Goal: Information Seeking & Learning: Learn about a topic

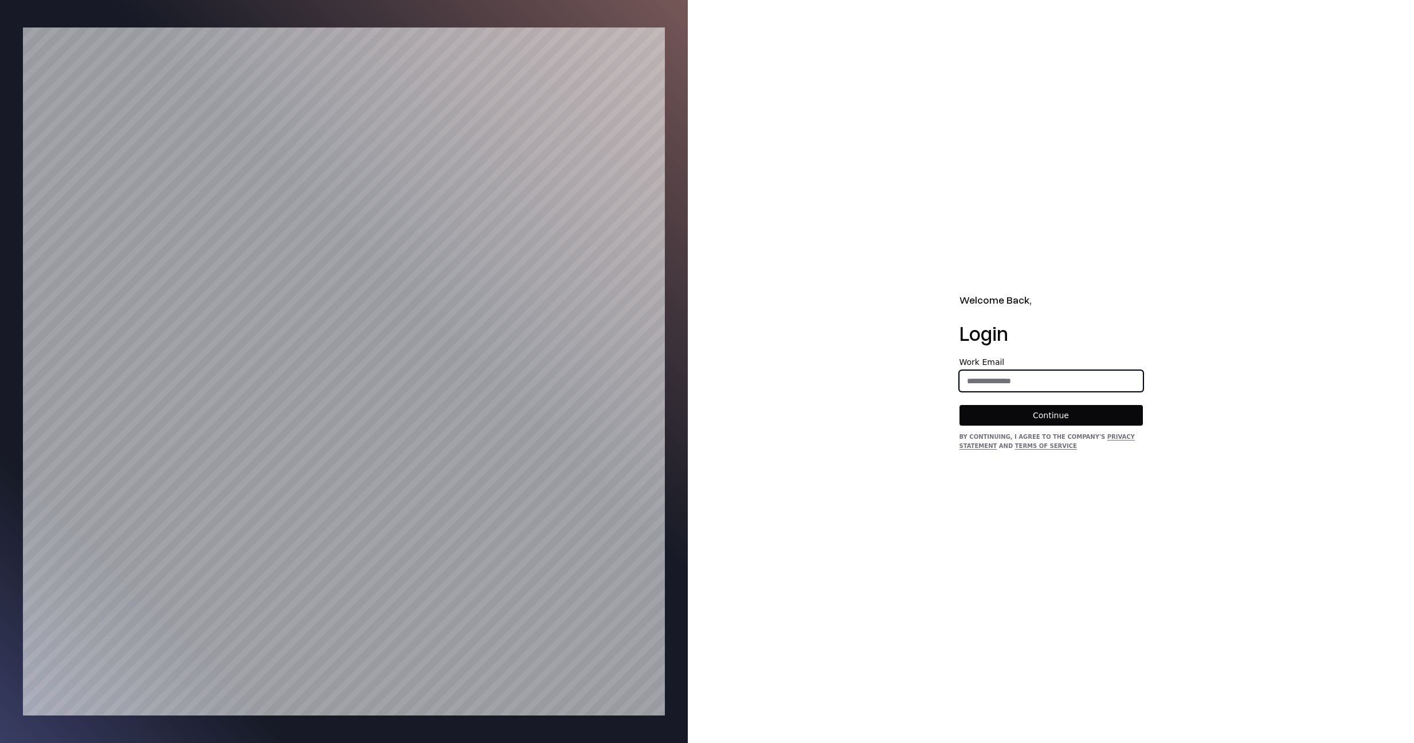
click at [996, 385] on input "email" at bounding box center [1051, 381] width 182 height 21
type input "**********"
click at [1025, 419] on button "Continue" at bounding box center [1051, 415] width 183 height 21
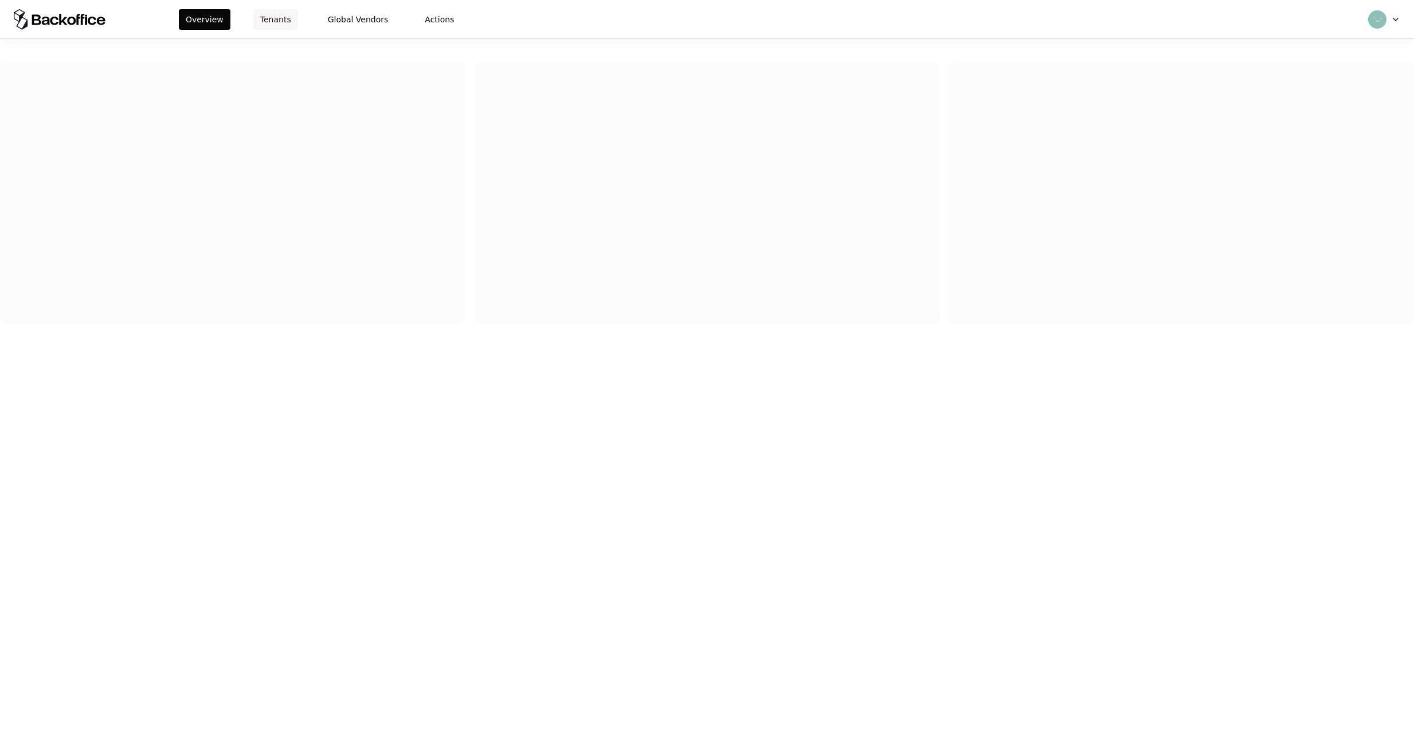
click at [264, 15] on button "Tenants" at bounding box center [275, 19] width 45 height 21
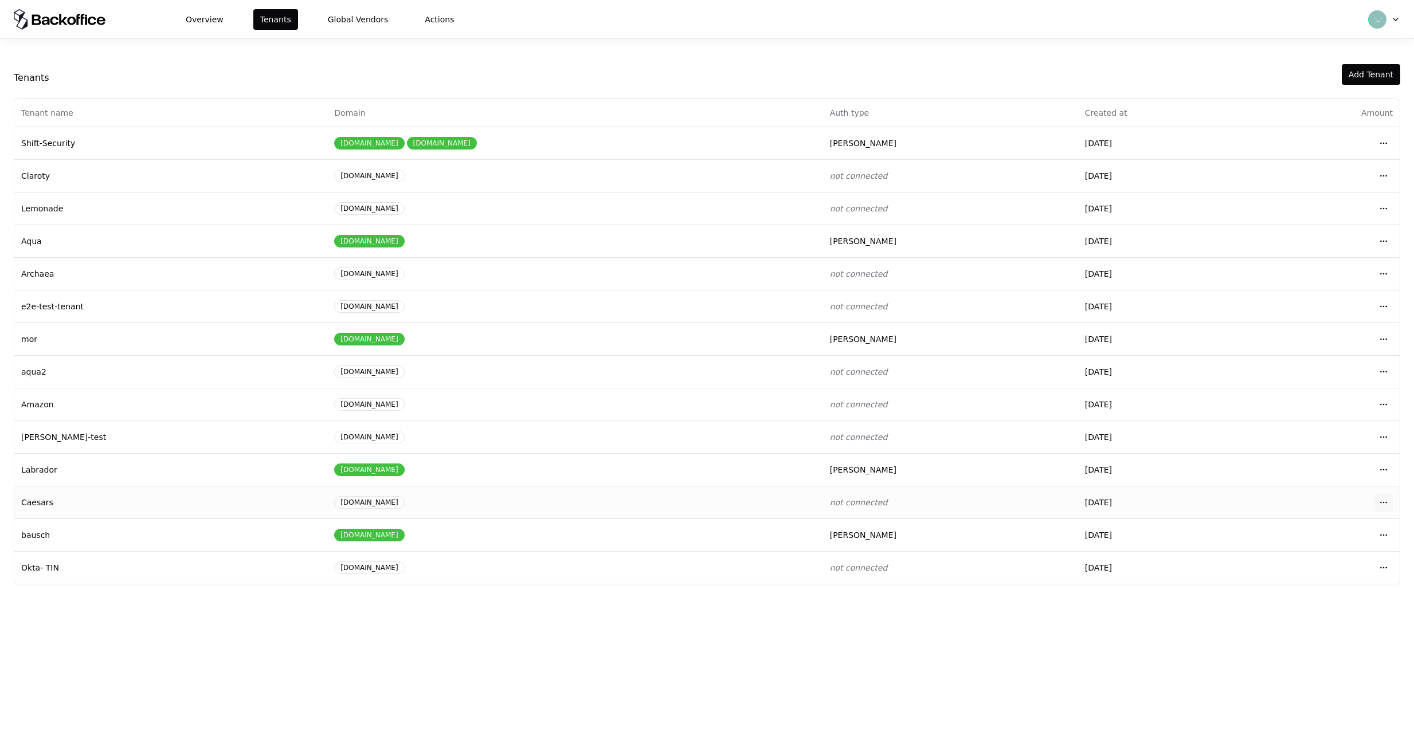
click at [1382, 500] on html "Overview Tenants Global Vendors Actions Tenants Add Tenant Tenant name Domain A…" at bounding box center [707, 371] width 1414 height 743
click at [1301, 598] on div "Login to tenant" at bounding box center [1333, 597] width 130 height 23
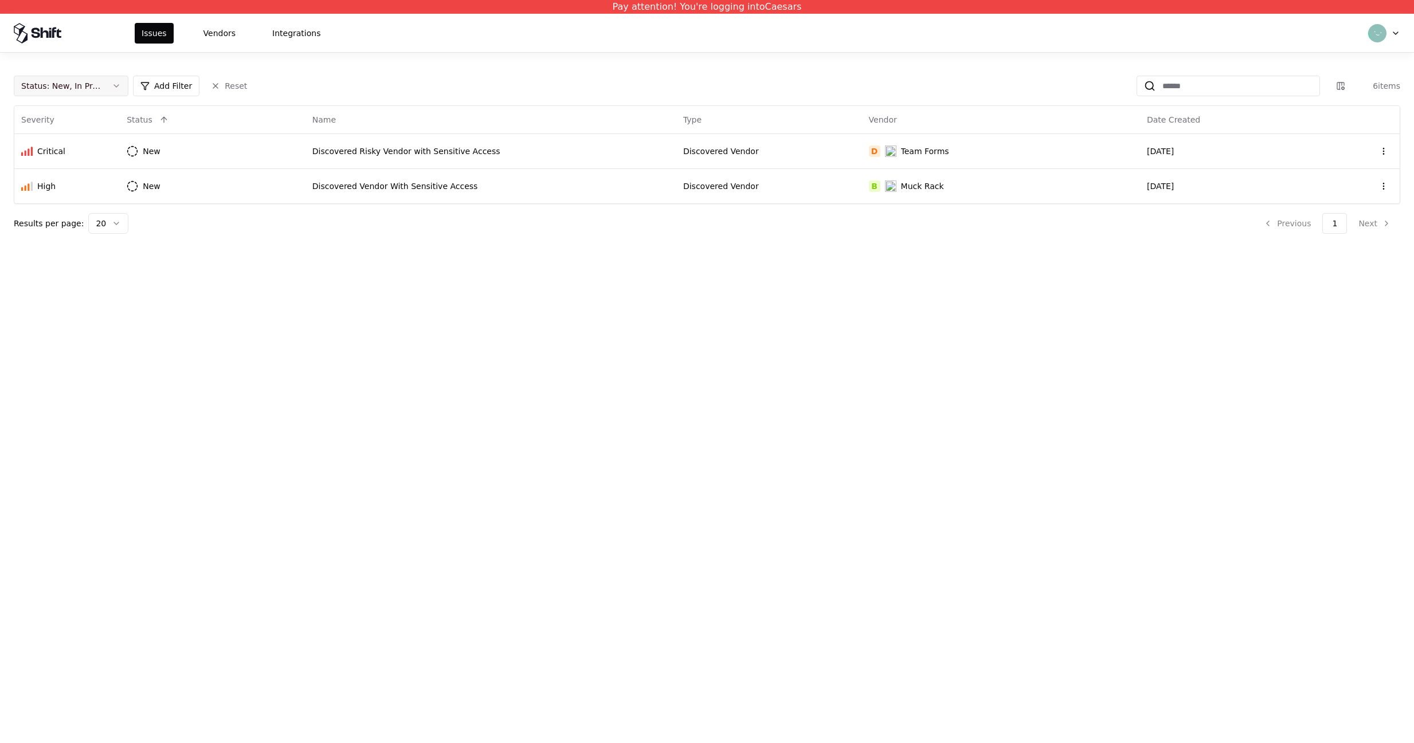
click at [85, 87] on div "Status : New, In Progress" at bounding box center [61, 85] width 81 height 11
click at [56, 201] on div "Draft" at bounding box center [71, 198] width 109 height 23
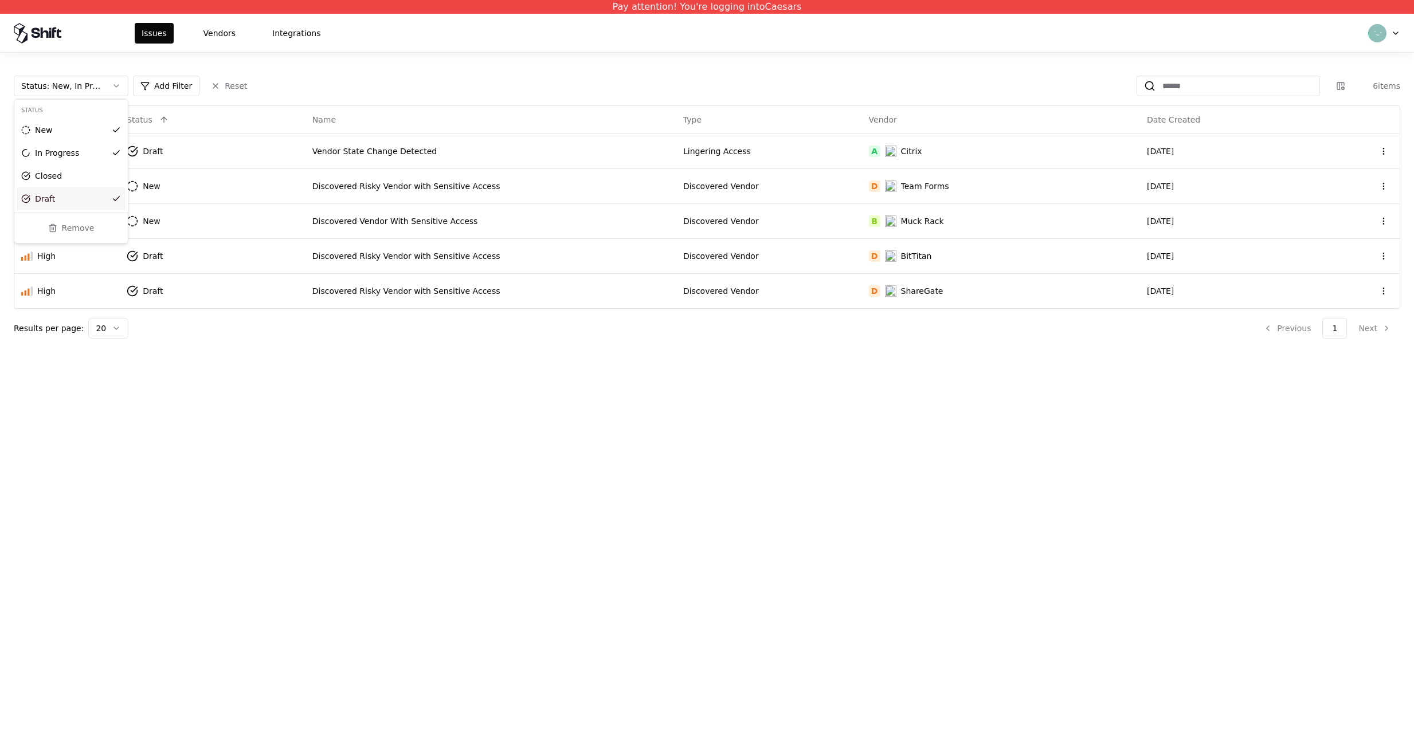
click at [260, 379] on html "Pay attention! You're logging into Caesars Issues Vendors Integrations Status :…" at bounding box center [707, 371] width 1414 height 743
click at [961, 140] on td "A Citrix" at bounding box center [1001, 151] width 278 height 35
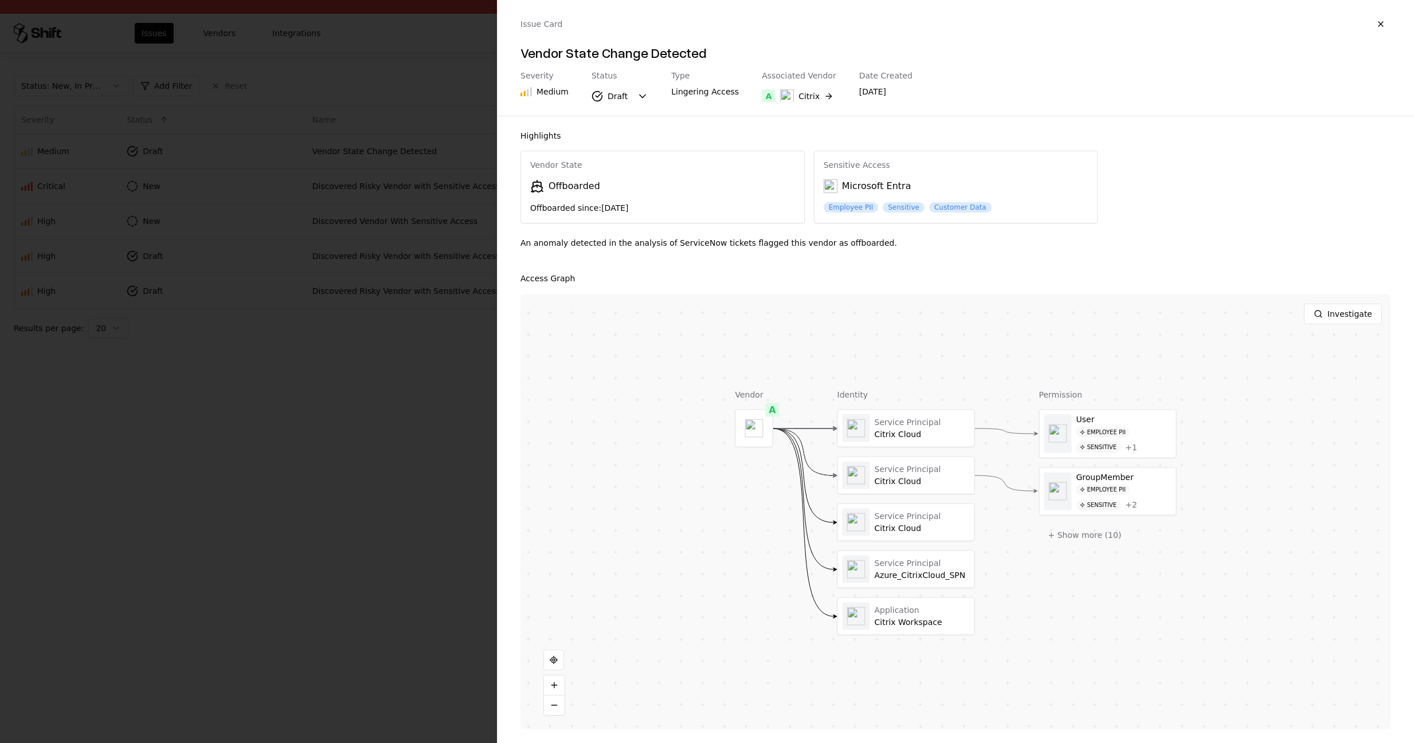
click at [547, 178] on div "Vendor State Offboarded Offboarded since: Feb 07, 2022" at bounding box center [662, 187] width 283 height 72
click at [555, 201] on div "Vendor State Offboarded Offboarded since: Feb 07, 2022" at bounding box center [662, 187] width 283 height 72
click at [1150, 436] on div at bounding box center [1108, 434] width 136 height 48
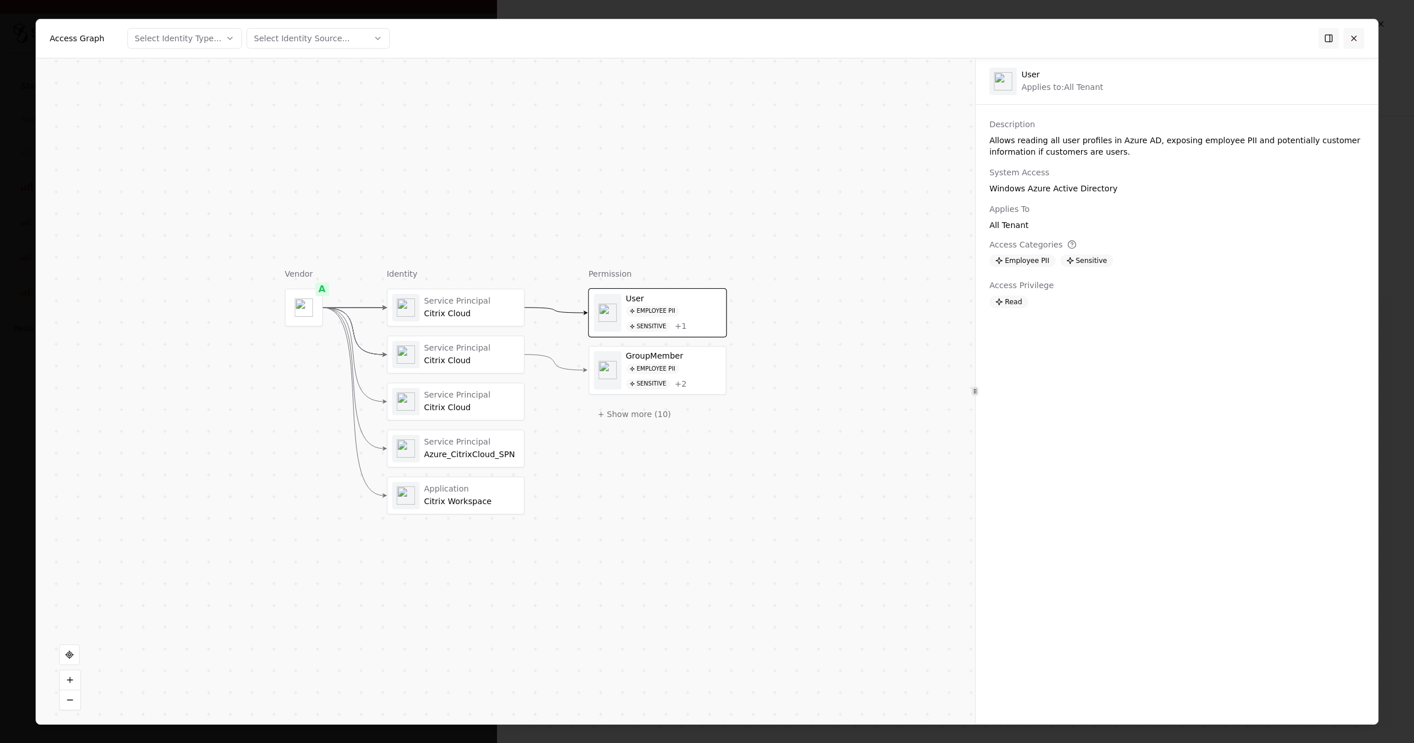
click at [1357, 38] on button at bounding box center [1354, 38] width 21 height 21
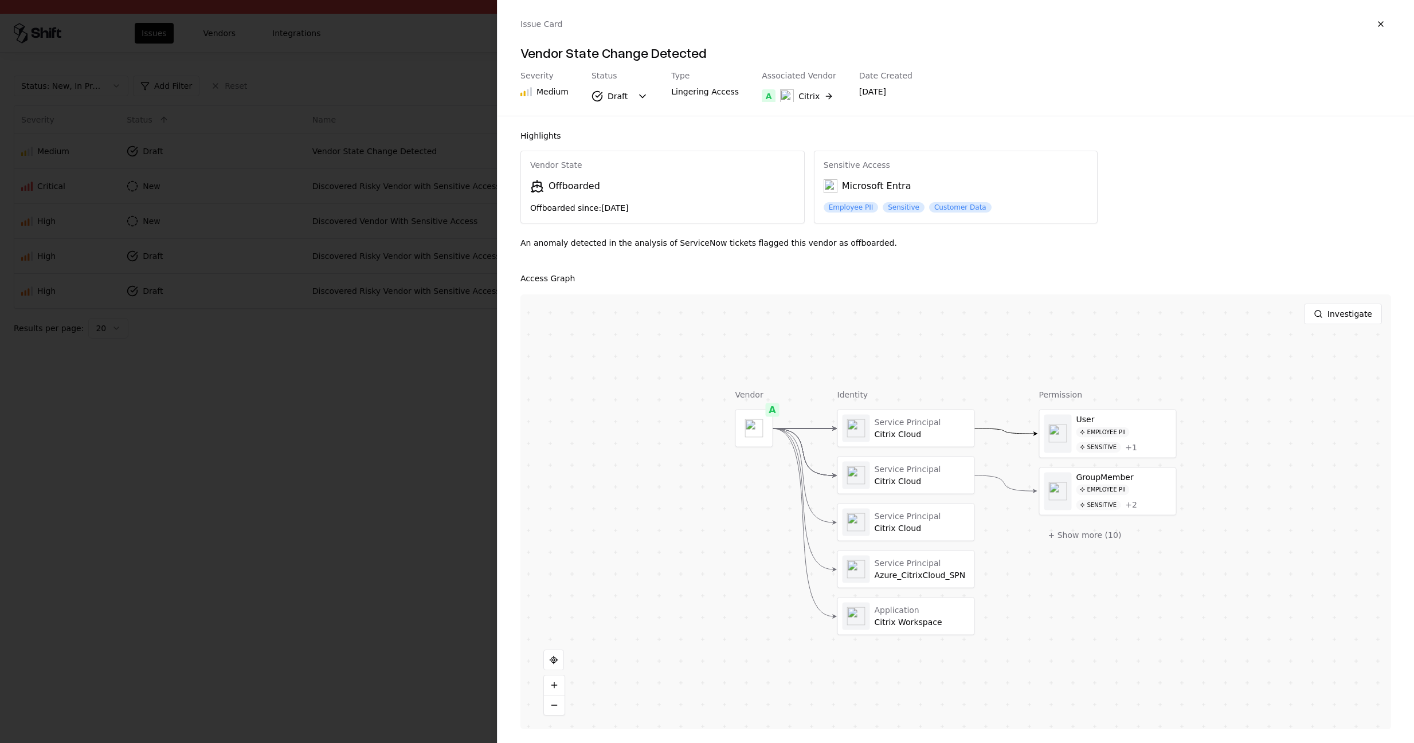
click at [573, 163] on div "Vendor State" at bounding box center [662, 166] width 265 height 10
click at [565, 191] on div "Offboarded" at bounding box center [575, 186] width 52 height 14
click at [566, 205] on div "Offboarded since: Feb 07, 2022" at bounding box center [662, 207] width 265 height 11
drag, startPoint x: 611, startPoint y: 212, endPoint x: 696, endPoint y: 212, distance: 85.4
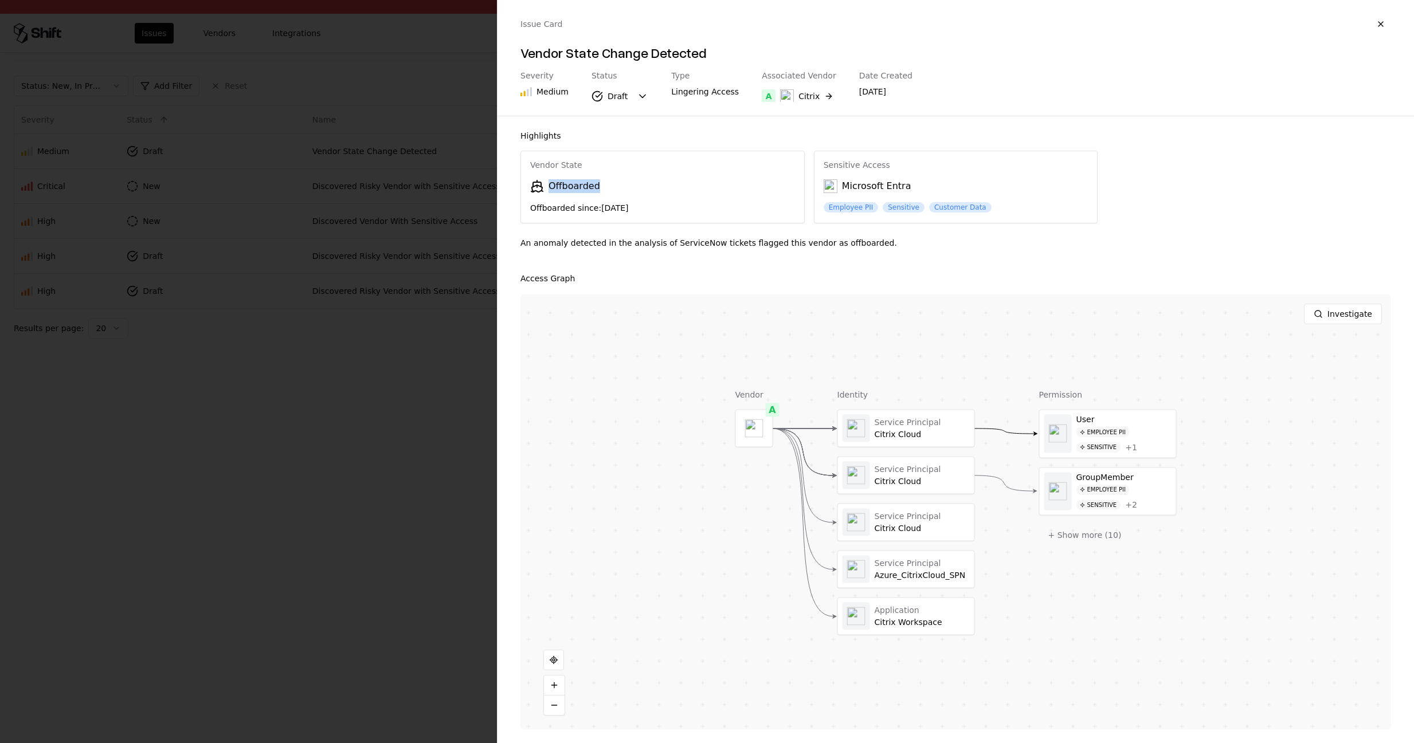
click at [696, 212] on div "Offboarded since: Feb 07, 2022" at bounding box center [662, 207] width 265 height 11
click at [799, 95] on div "Citrix" at bounding box center [809, 96] width 21 height 11
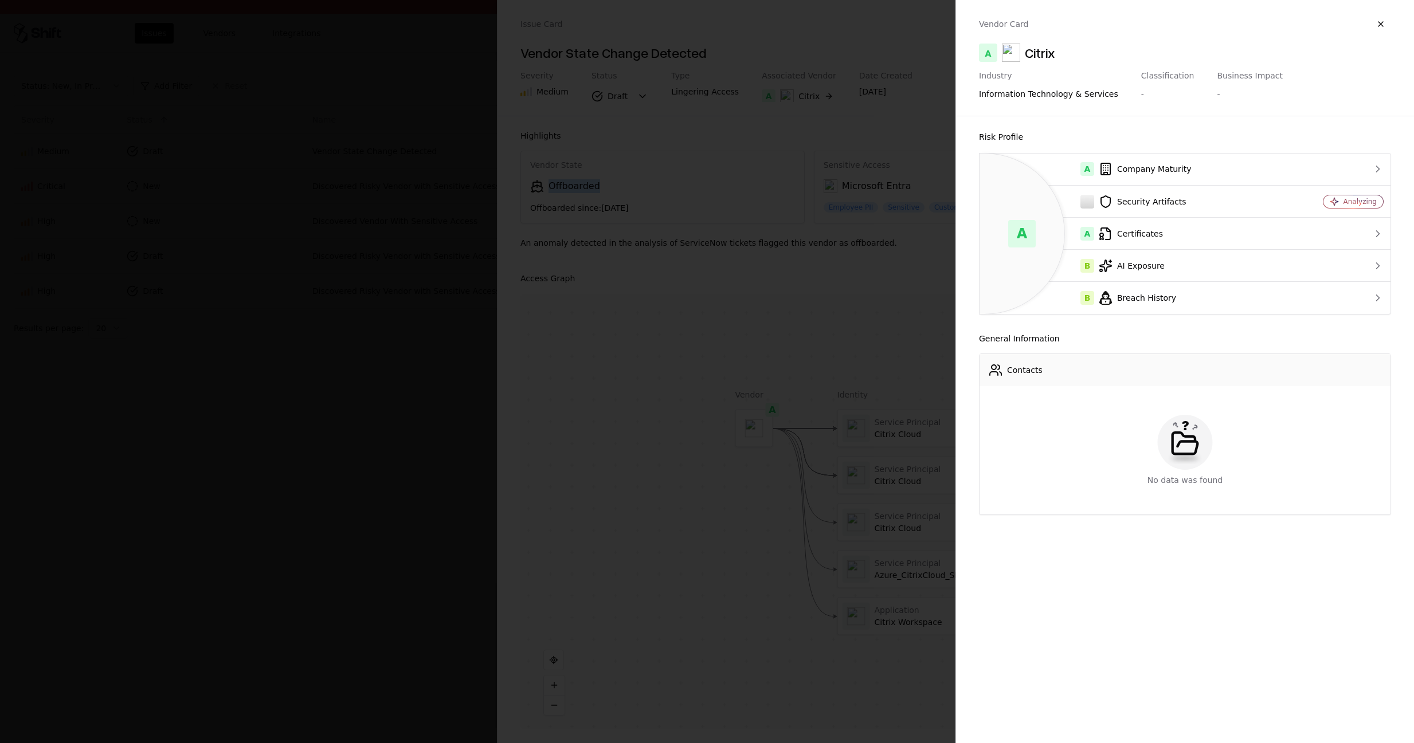
click at [1004, 54] on object "Citrix" at bounding box center [1011, 53] width 18 height 18
click at [1031, 50] on div "Citrix" at bounding box center [1040, 53] width 30 height 18
click at [1387, 24] on button "button" at bounding box center [1381, 24] width 21 height 21
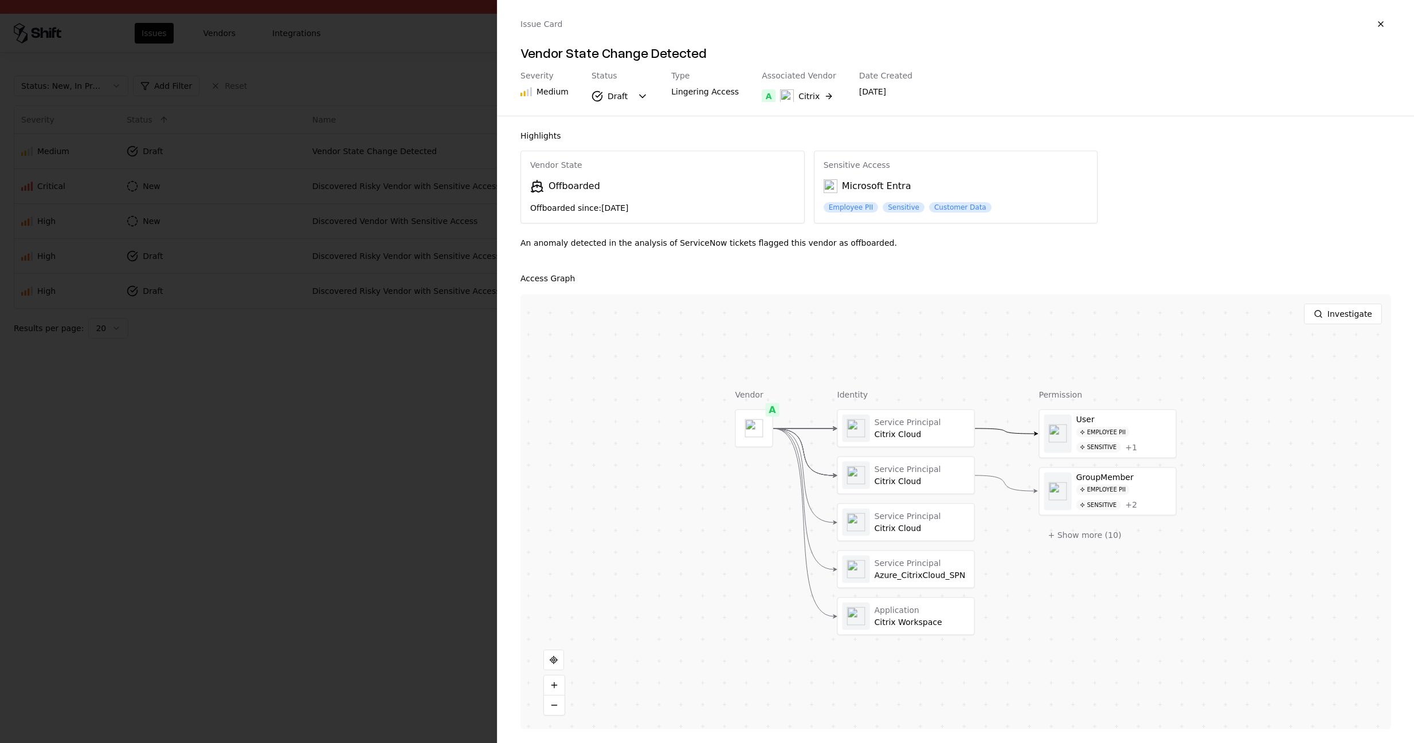
drag, startPoint x: 690, startPoint y: 193, endPoint x: 674, endPoint y: 195, distance: 16.3
click at [690, 193] on div "Offboarded" at bounding box center [662, 186] width 265 height 14
click at [598, 198] on div "Vendor State Offboarded Offboarded since: Feb 07, 2022" at bounding box center [662, 187] width 283 height 72
click at [591, 182] on div "Offboarded" at bounding box center [575, 186] width 52 height 14
click at [560, 156] on div "Vendor State Offboarded Offboarded since: Feb 07, 2022" at bounding box center [662, 187] width 283 height 72
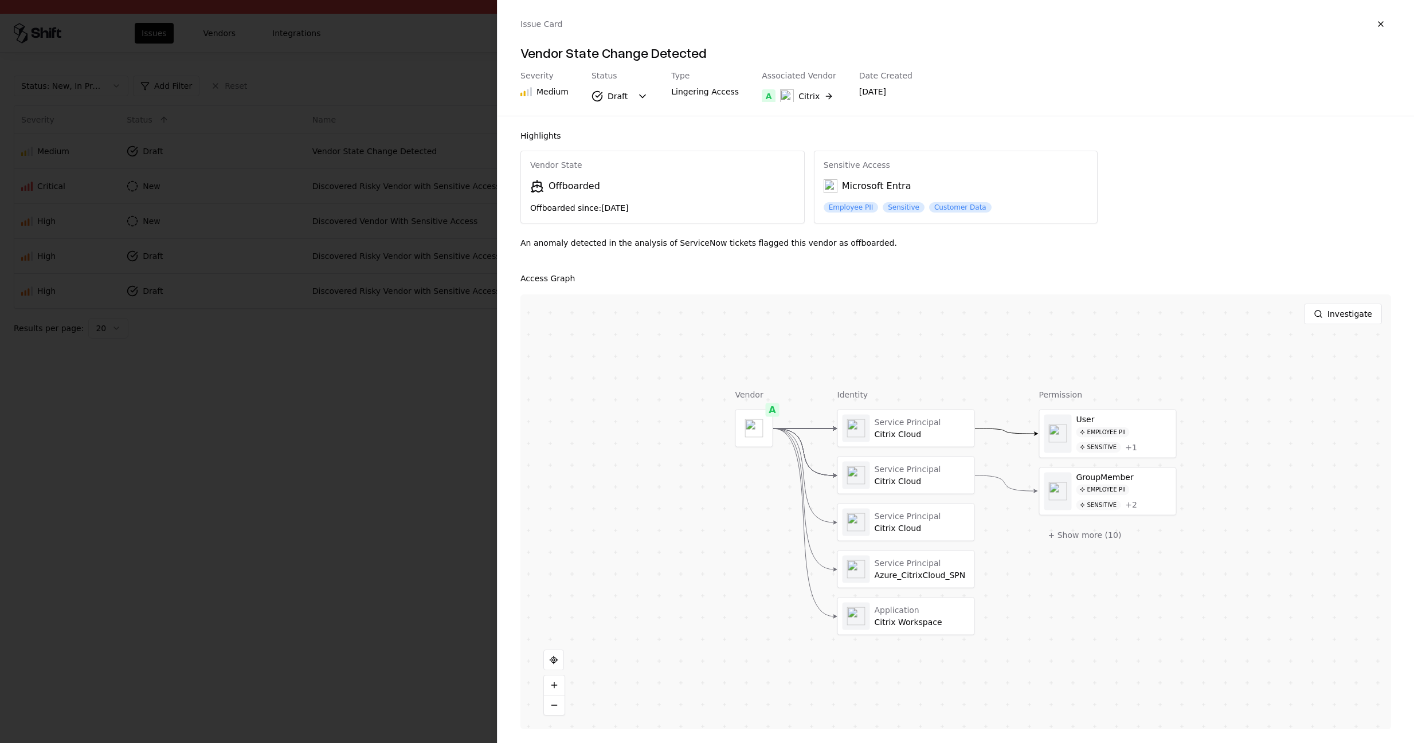
click at [562, 89] on div "Medium" at bounding box center [553, 91] width 32 height 11
click at [636, 241] on div "An anomaly detected in the analysis of ServiceNow tickets flagged this vendor a…" at bounding box center [956, 247] width 871 height 21
click at [383, 138] on div at bounding box center [707, 371] width 1414 height 743
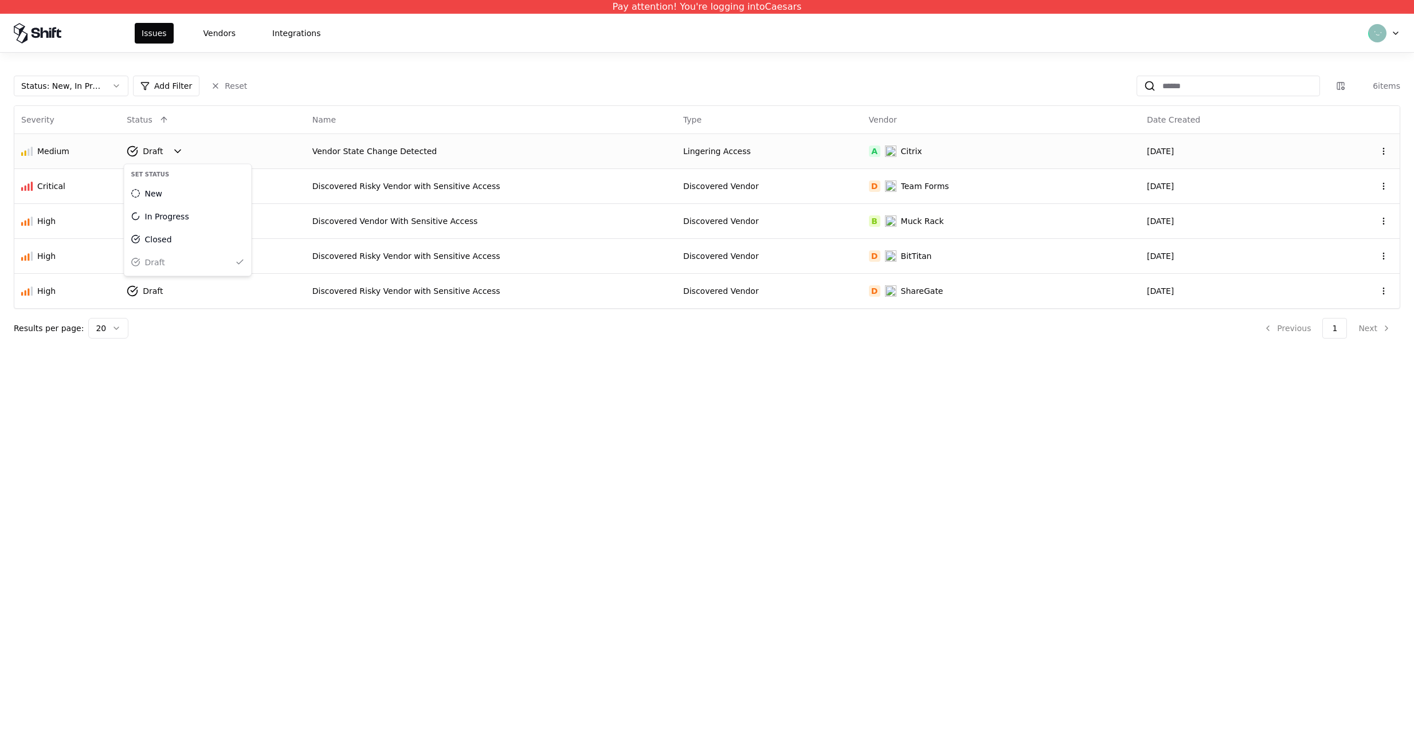
click at [174, 142] on html "Pay attention! You're logging into Caesars Issues Vendors Integrations Status :…" at bounding box center [707, 371] width 1414 height 743
click at [230, 155] on html "Pay attention! You're logging into Caesars Issues Vendors Integrations Status :…" at bounding box center [707, 371] width 1414 height 743
click at [368, 151] on div "Vendor State Change Detected" at bounding box center [490, 151] width 357 height 11
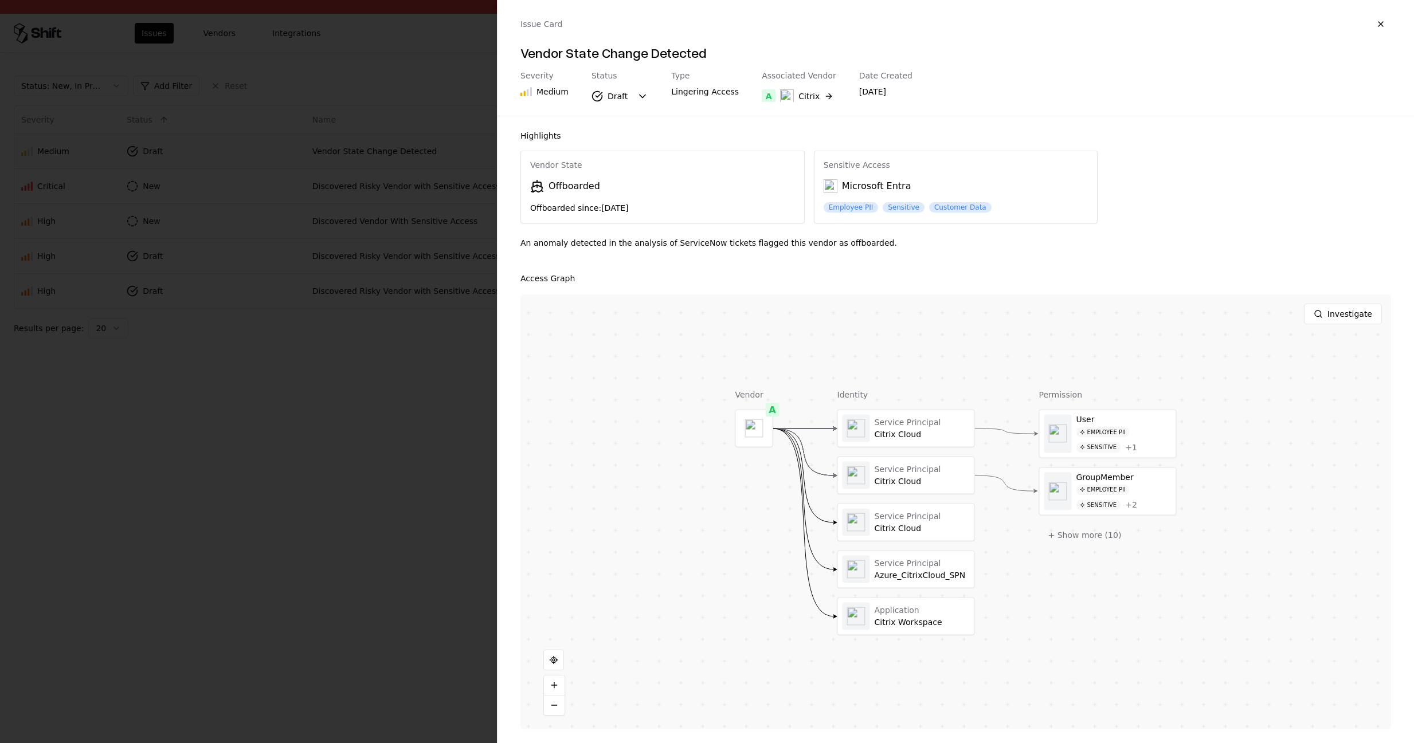
click at [635, 98] on body "Pay attention! You're logging into Caesars Issues Vendors Integrations Status :…" at bounding box center [707, 371] width 1414 height 743
click at [641, 58] on div at bounding box center [707, 371] width 1414 height 743
click at [586, 54] on h4 "Vendor State Change Detected" at bounding box center [956, 53] width 871 height 18
click at [604, 193] on div "Offboarded" at bounding box center [662, 186] width 265 height 14
click at [573, 183] on div "Offboarded" at bounding box center [575, 186] width 52 height 14
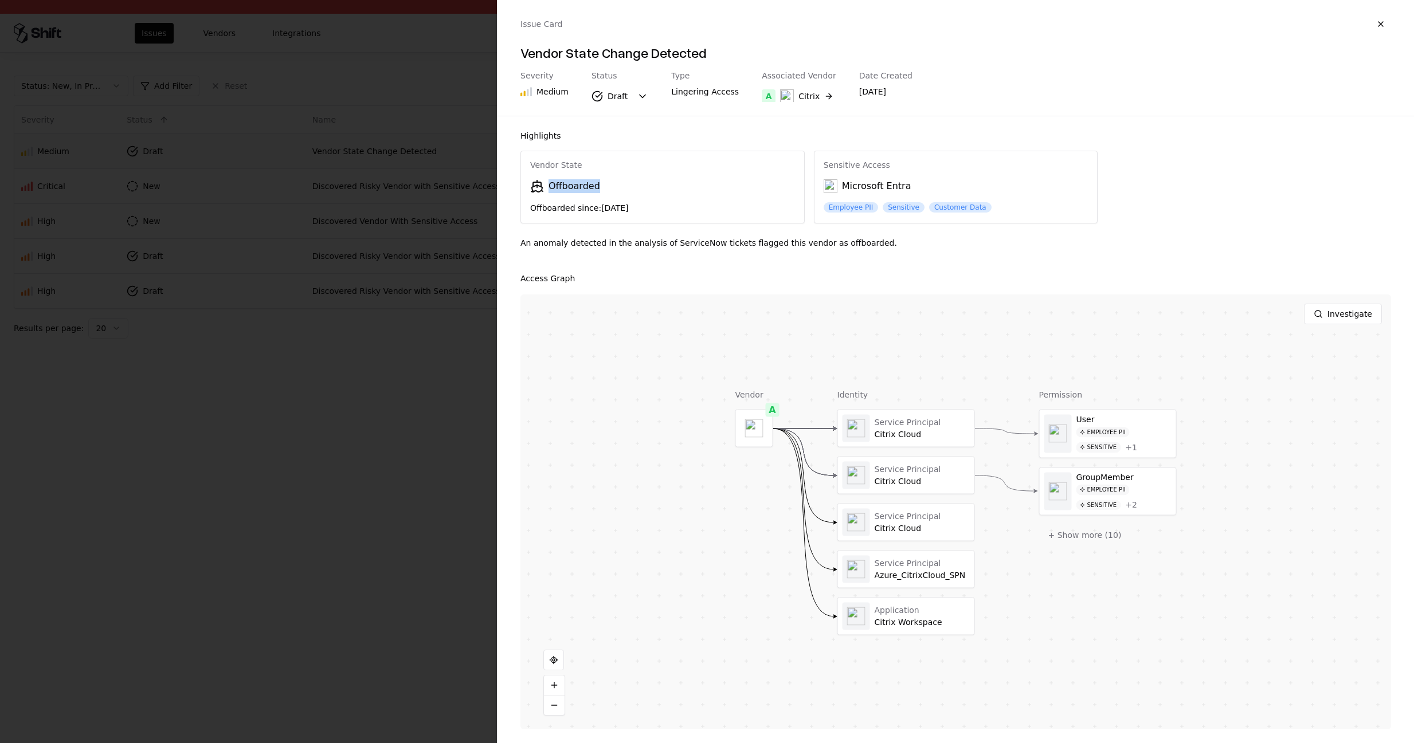
click at [573, 183] on div "Offboarded" at bounding box center [575, 186] width 52 height 14
click at [551, 283] on div "Access Graph" at bounding box center [956, 279] width 871 height 14
click at [542, 189] on icon at bounding box center [537, 188] width 10 height 7
click at [551, 173] on div "Vendor State Offboarded Offboarded since: Feb 07, 2022" at bounding box center [662, 187] width 283 height 72
click at [843, 174] on div "Sensitive Access Microsoft Entra Employee PII Sensitive Customer Data" at bounding box center [956, 186] width 283 height 71
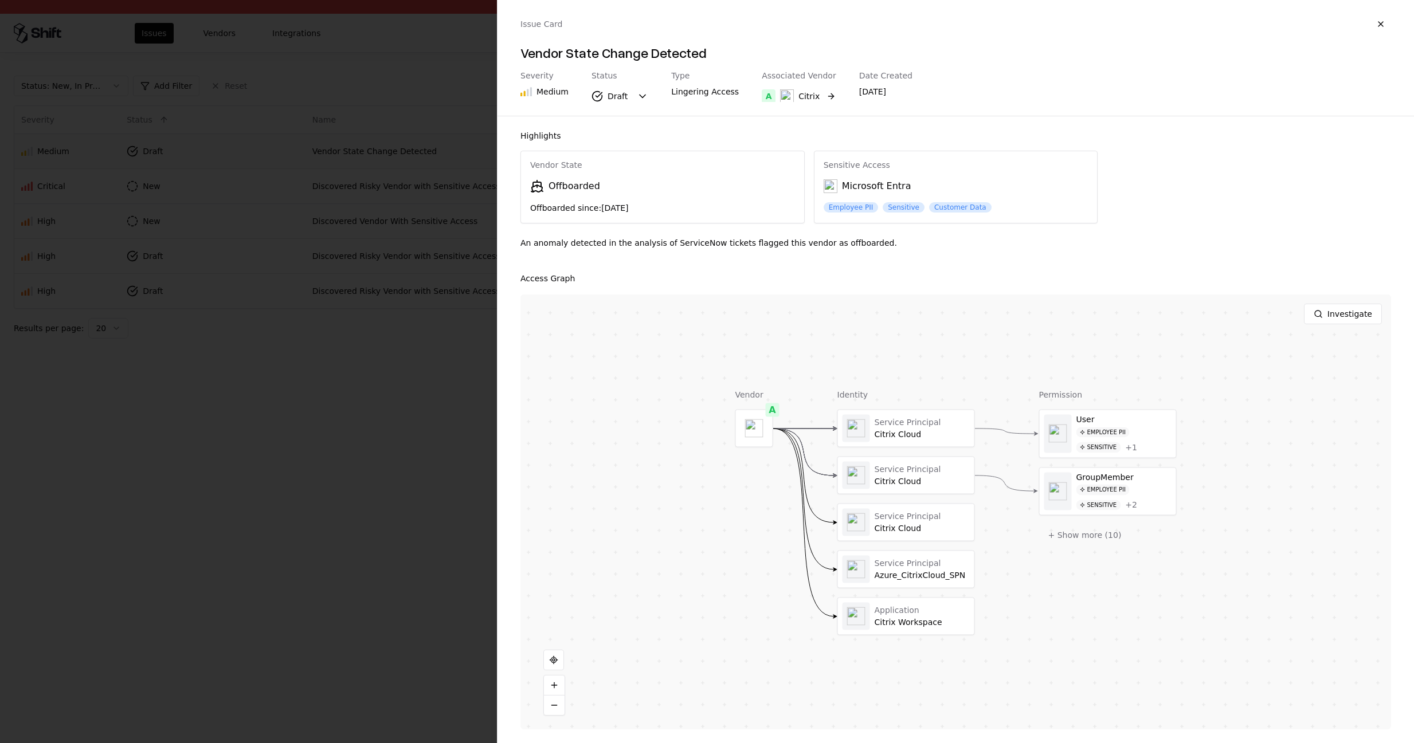
click at [807, 93] on div "Citrix" at bounding box center [809, 96] width 21 height 11
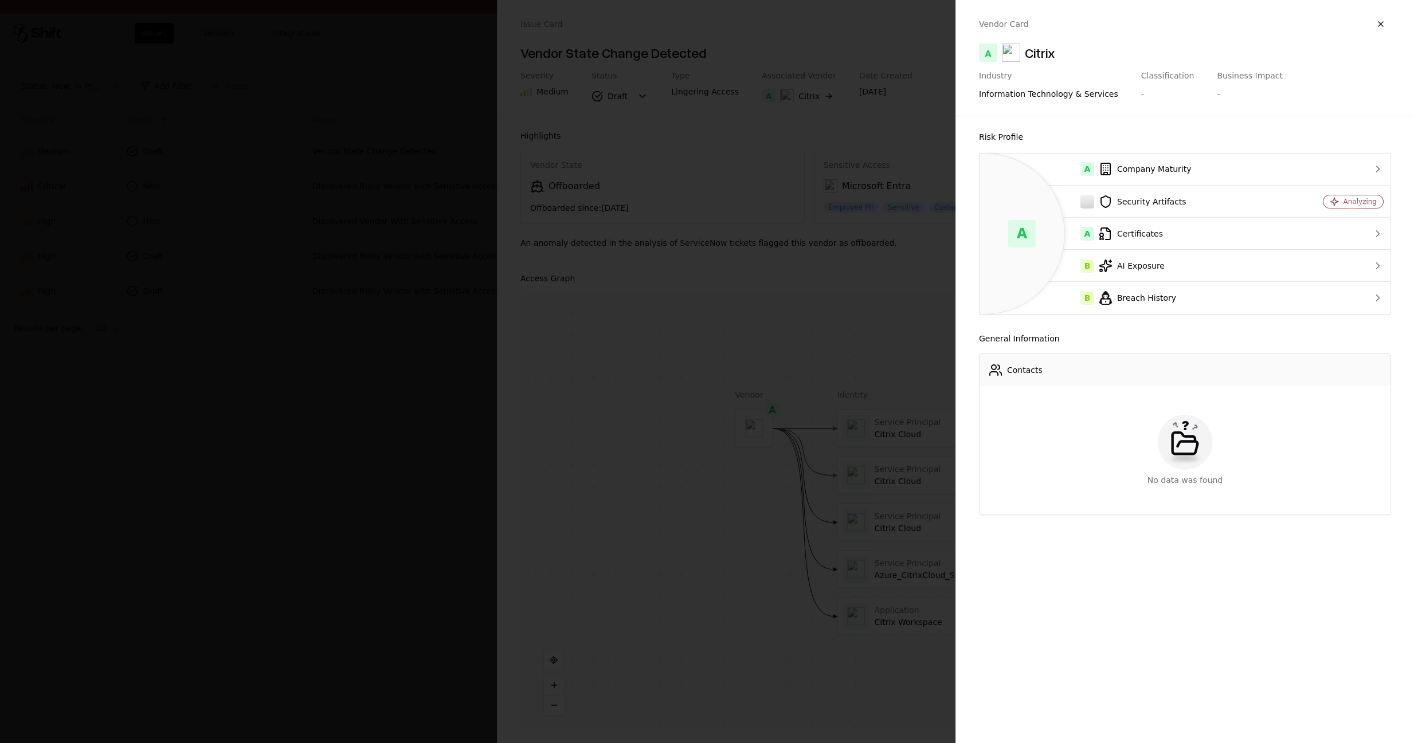
click at [1145, 84] on div "Classification -" at bounding box center [1167, 86] width 53 height 31
click at [1154, 72] on div "Classification" at bounding box center [1167, 76] width 53 height 10
click at [1240, 169] on div "A Company Maturity" at bounding box center [1133, 169] width 289 height 14
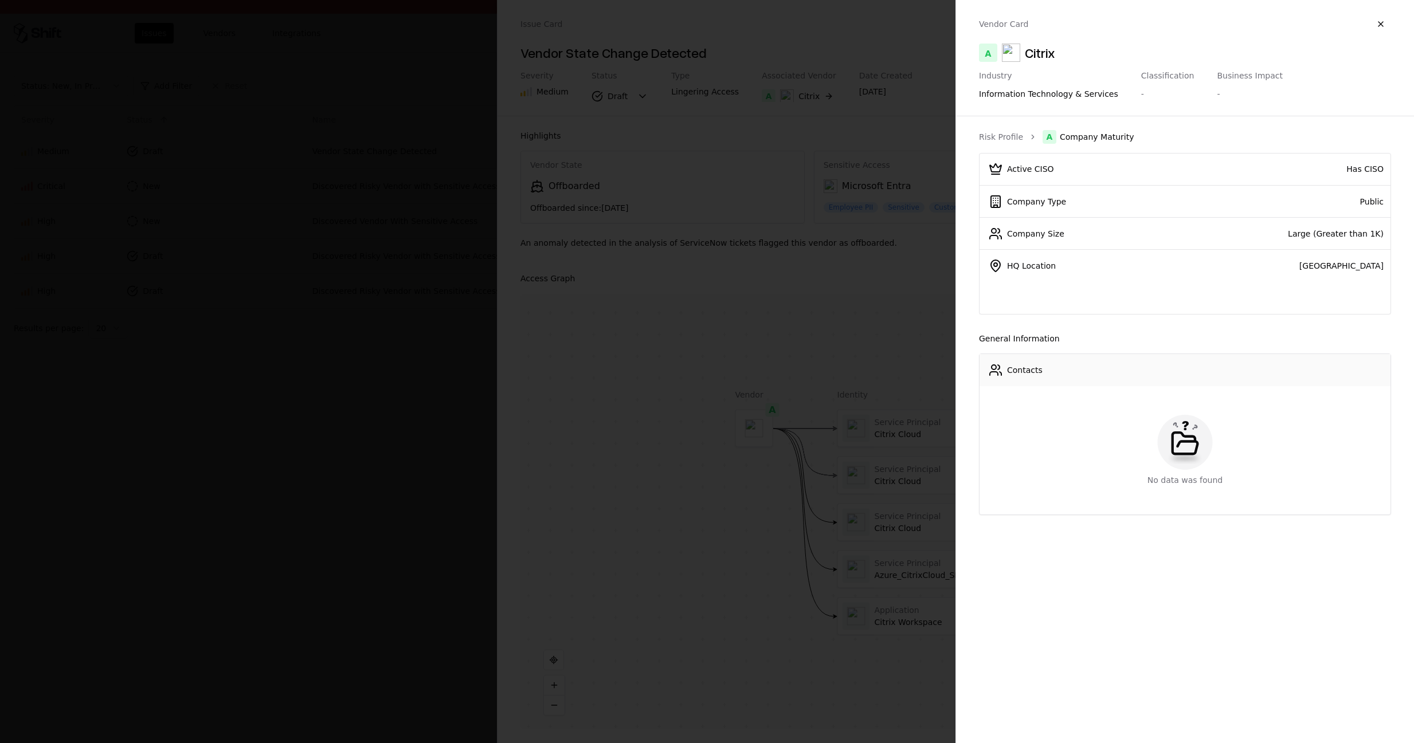
click at [1093, 139] on span "Company Maturity" at bounding box center [1097, 136] width 75 height 11
click at [1026, 138] on ol "Risk Profile A Company Maturity" at bounding box center [1185, 137] width 412 height 14
click at [1005, 137] on link "Risk Profile" at bounding box center [1001, 136] width 44 height 11
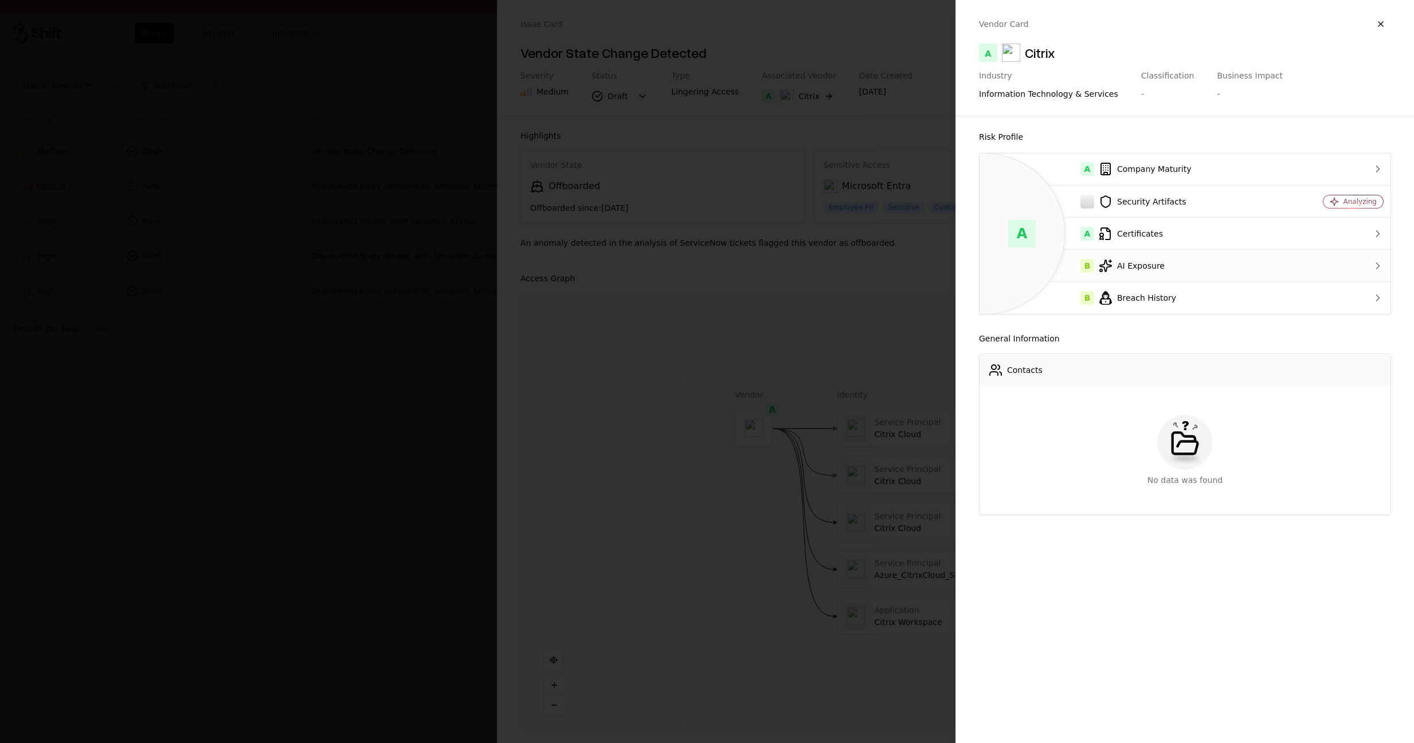
click at [1141, 272] on td "B AI Exposure" at bounding box center [1133, 266] width 307 height 32
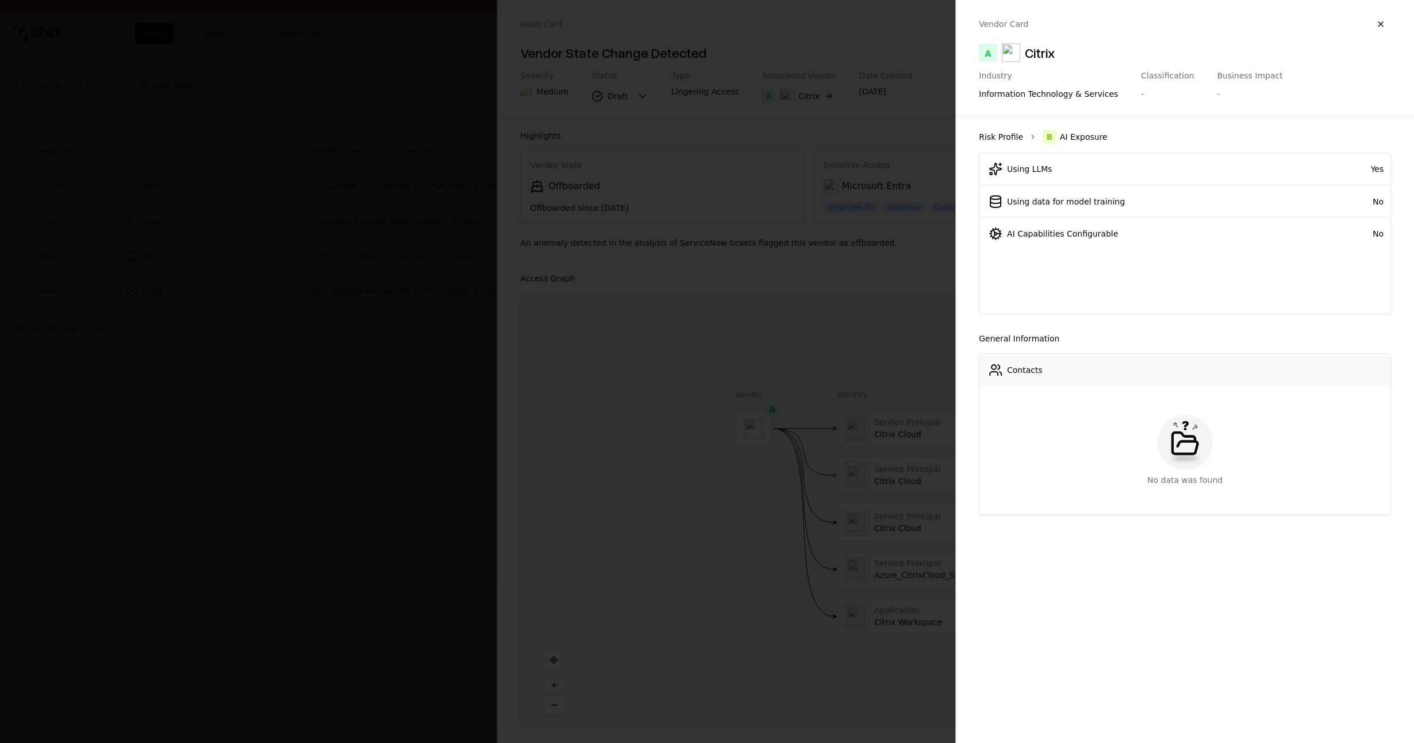
click at [1004, 139] on link "Risk Profile" at bounding box center [1001, 136] width 44 height 11
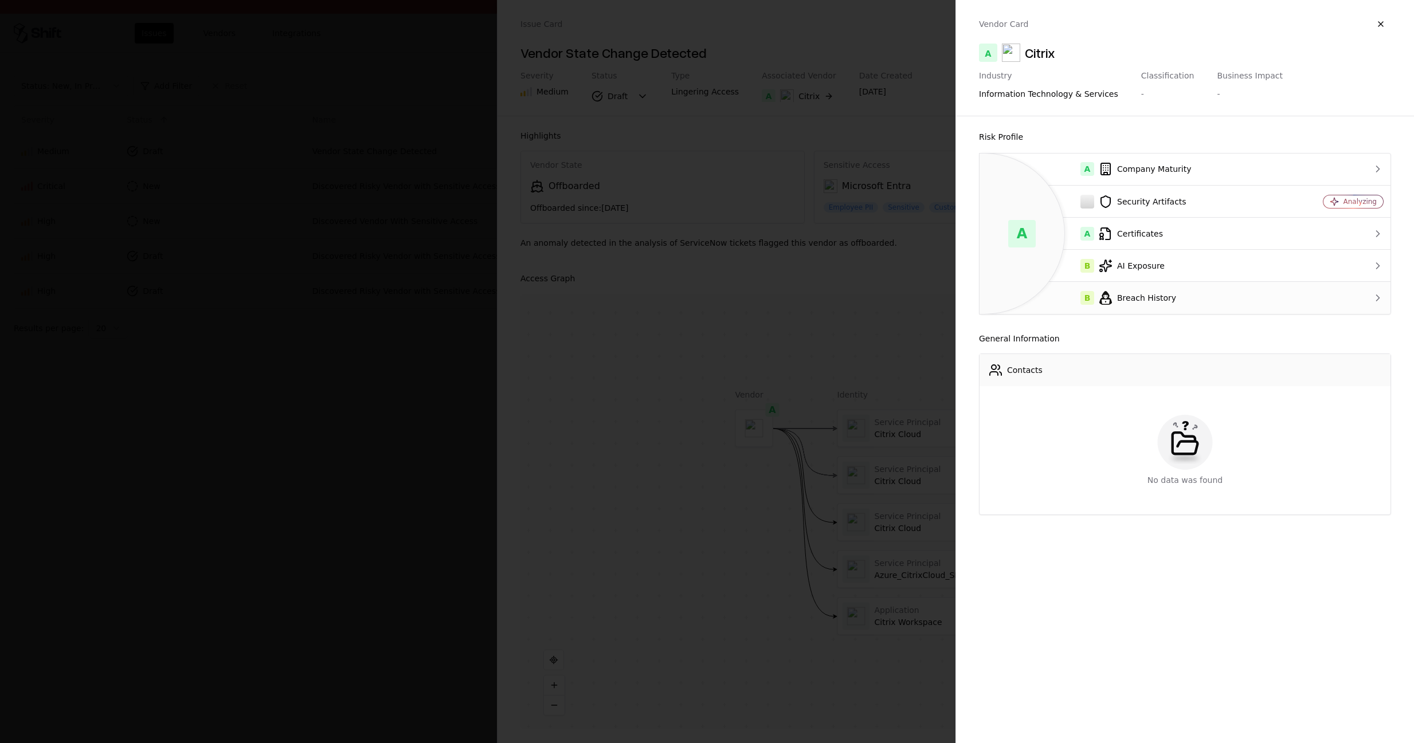
click at [1191, 296] on div "B Breach History" at bounding box center [1133, 298] width 289 height 14
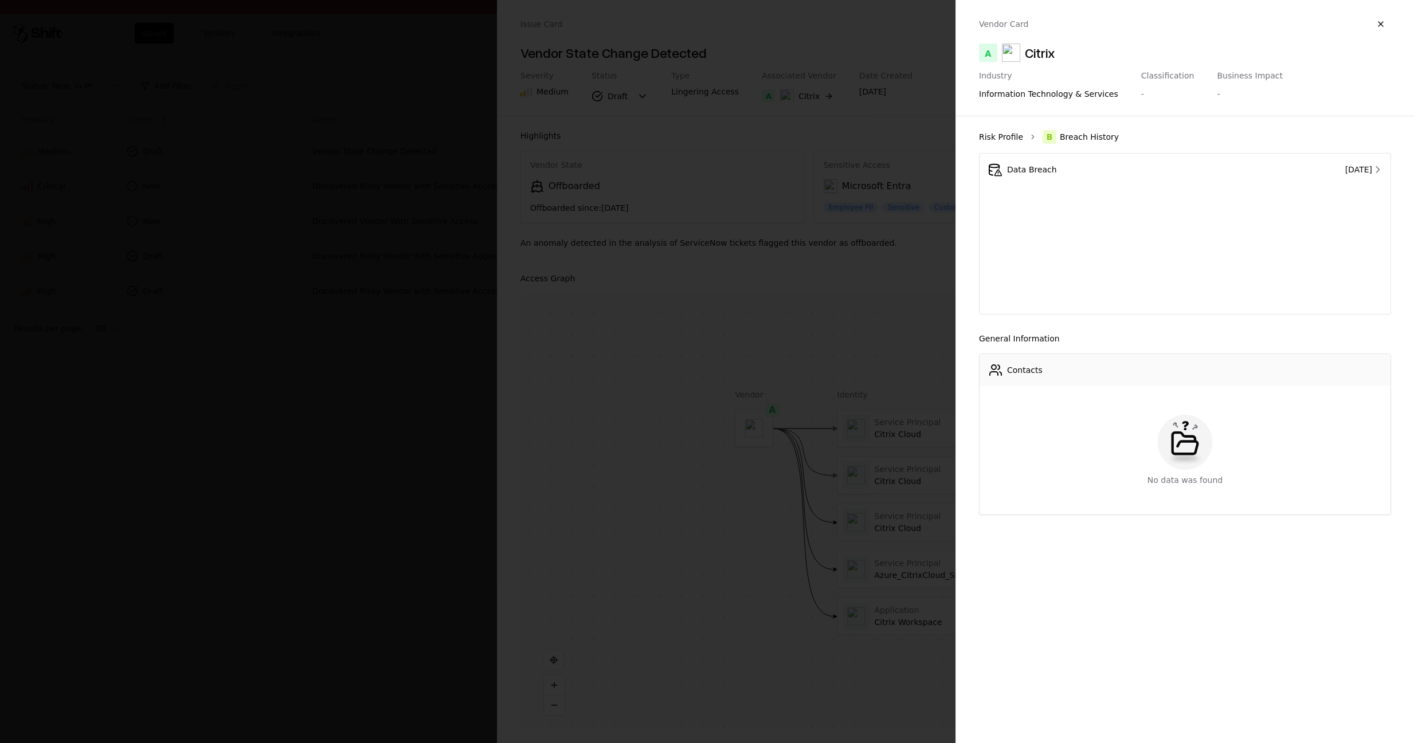
click at [1015, 135] on link "Risk Profile" at bounding box center [1001, 136] width 44 height 11
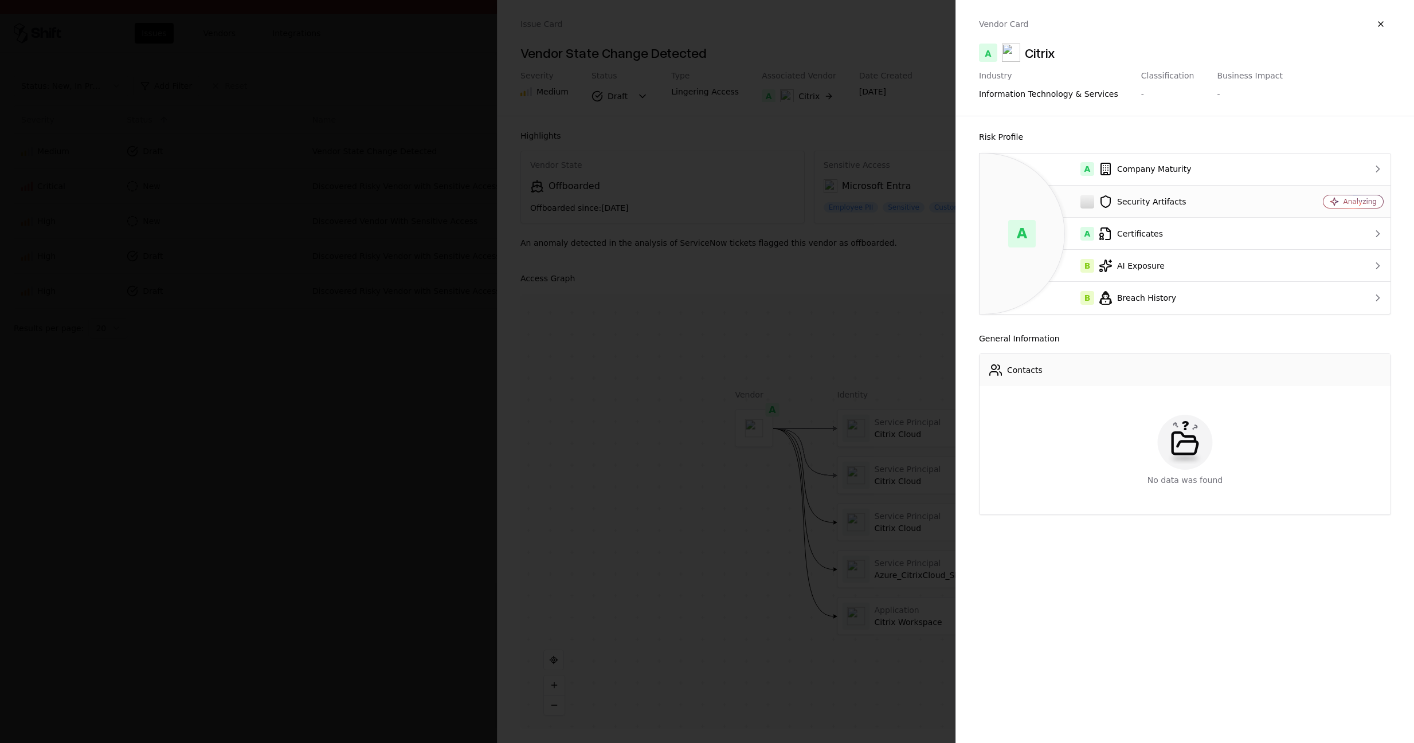
click at [1140, 199] on div "Security Artifacts" at bounding box center [1133, 202] width 289 height 14
click at [1044, 56] on div "Citrix" at bounding box center [1040, 53] width 30 height 18
copy div "Citrix"
click at [1380, 23] on button "button" at bounding box center [1381, 24] width 21 height 21
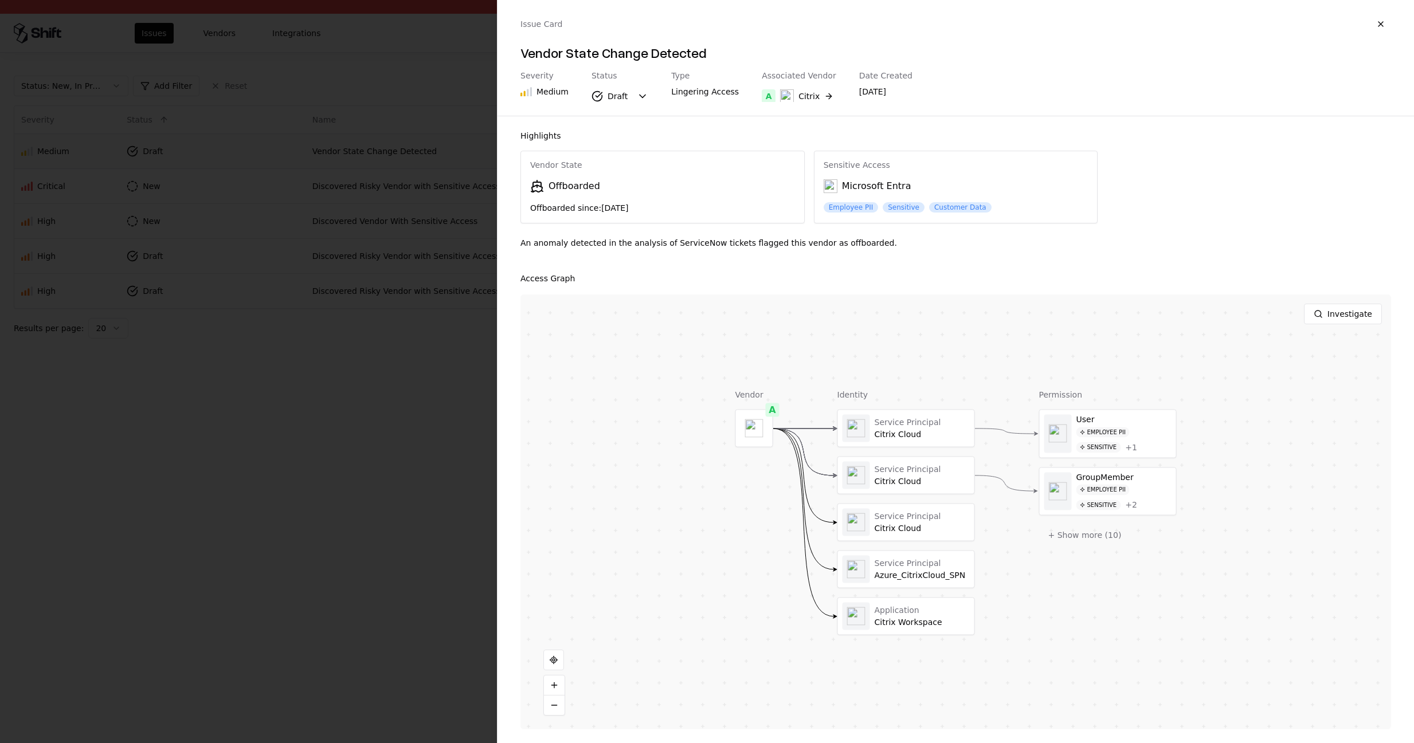
click at [722, 244] on div "An anomaly detected in the analysis of ServiceNow tickets flagged this vendor a…" at bounding box center [956, 247] width 871 height 21
click at [766, 109] on div "Issue Card Vendor State Change Detected Severity Medium Status Draft Type Linge…" at bounding box center [956, 58] width 917 height 116
